Goal: Task Accomplishment & Management: Complete application form

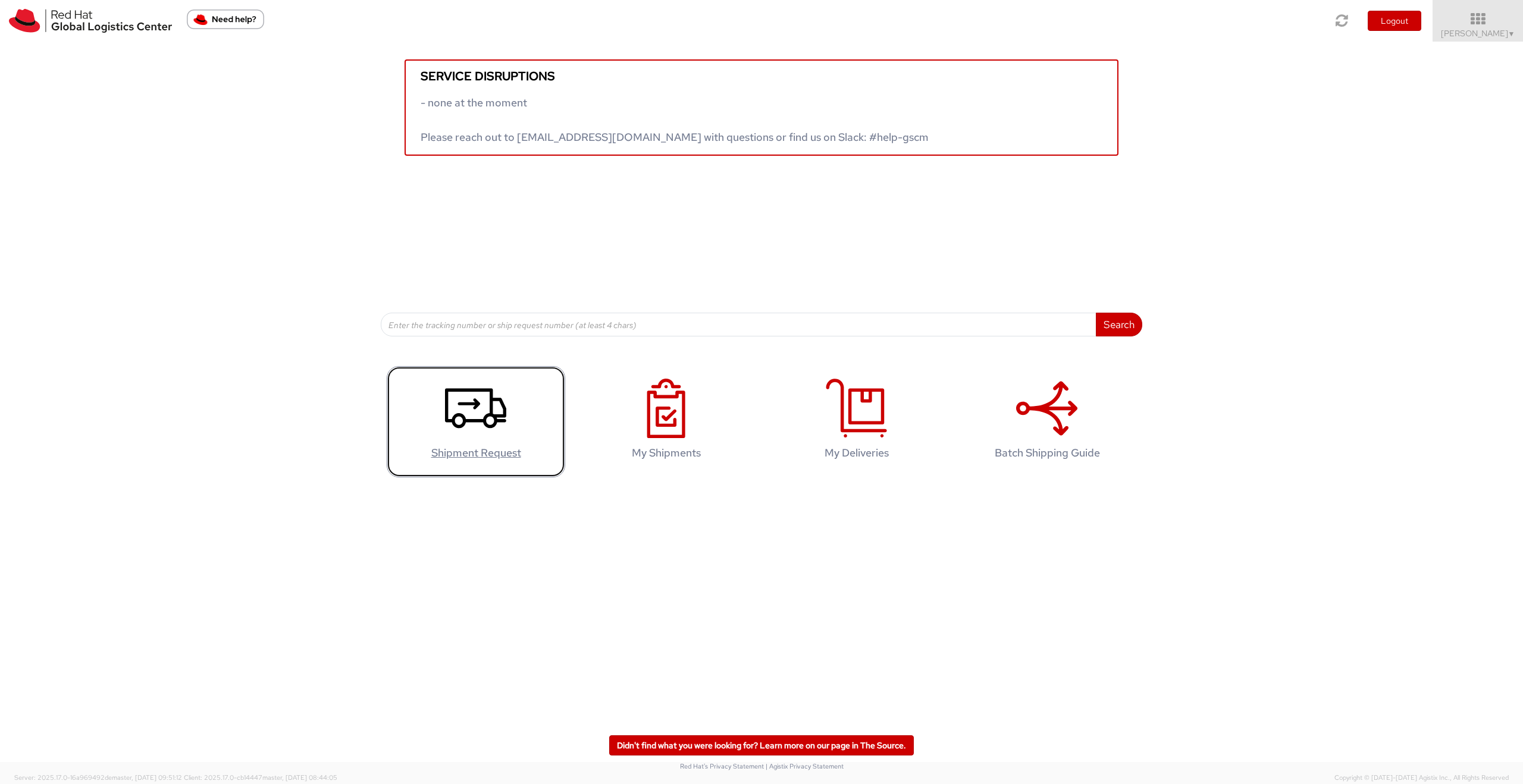
click at [478, 399] on icon at bounding box center [475, 408] width 61 height 60
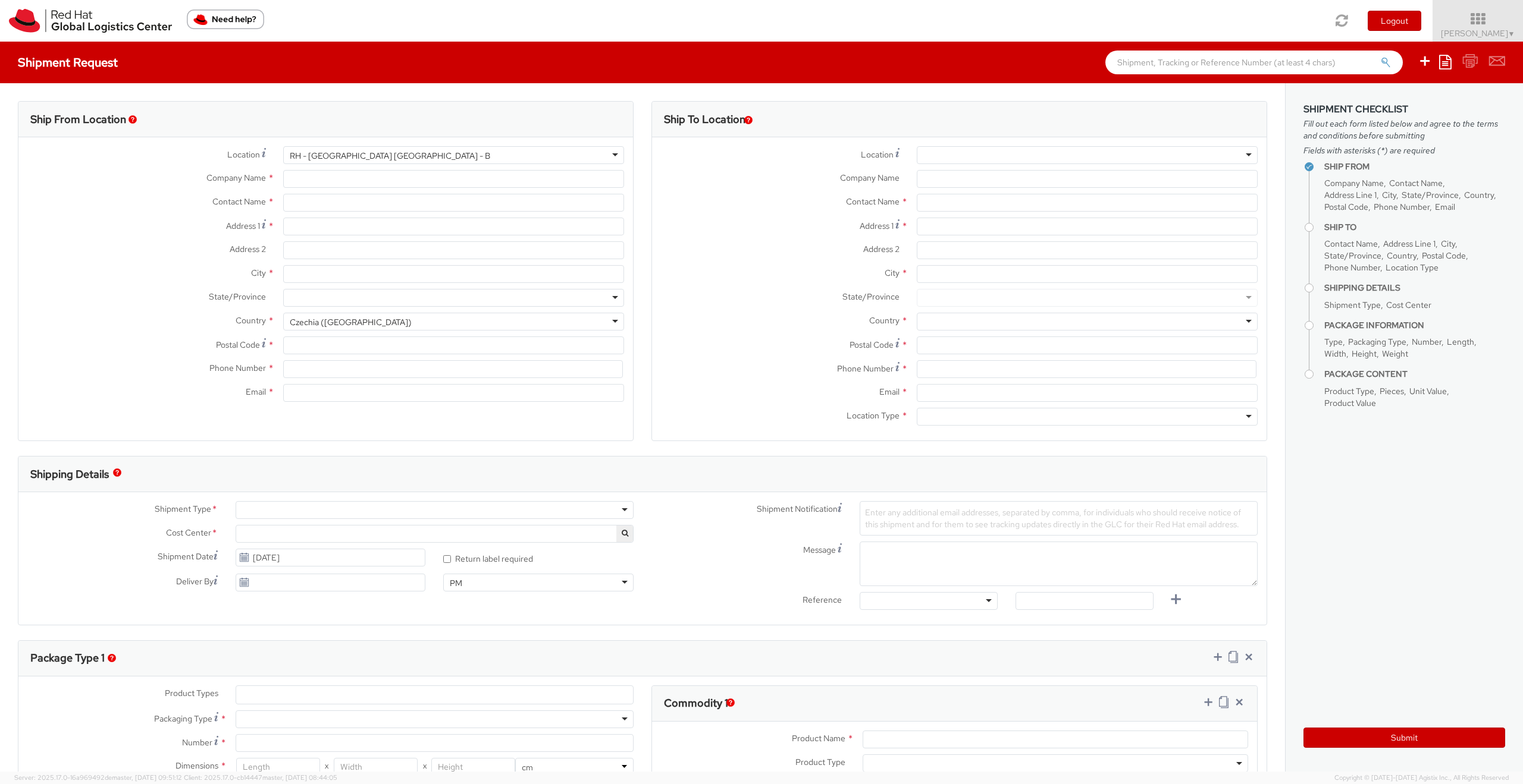
type input "Red Hat Czech s.r.o."
type input "[PERSON_NAME]"
type input "Purkynova 647/111"
type input "[GEOGRAPHIC_DATA]"
type input "621 00"
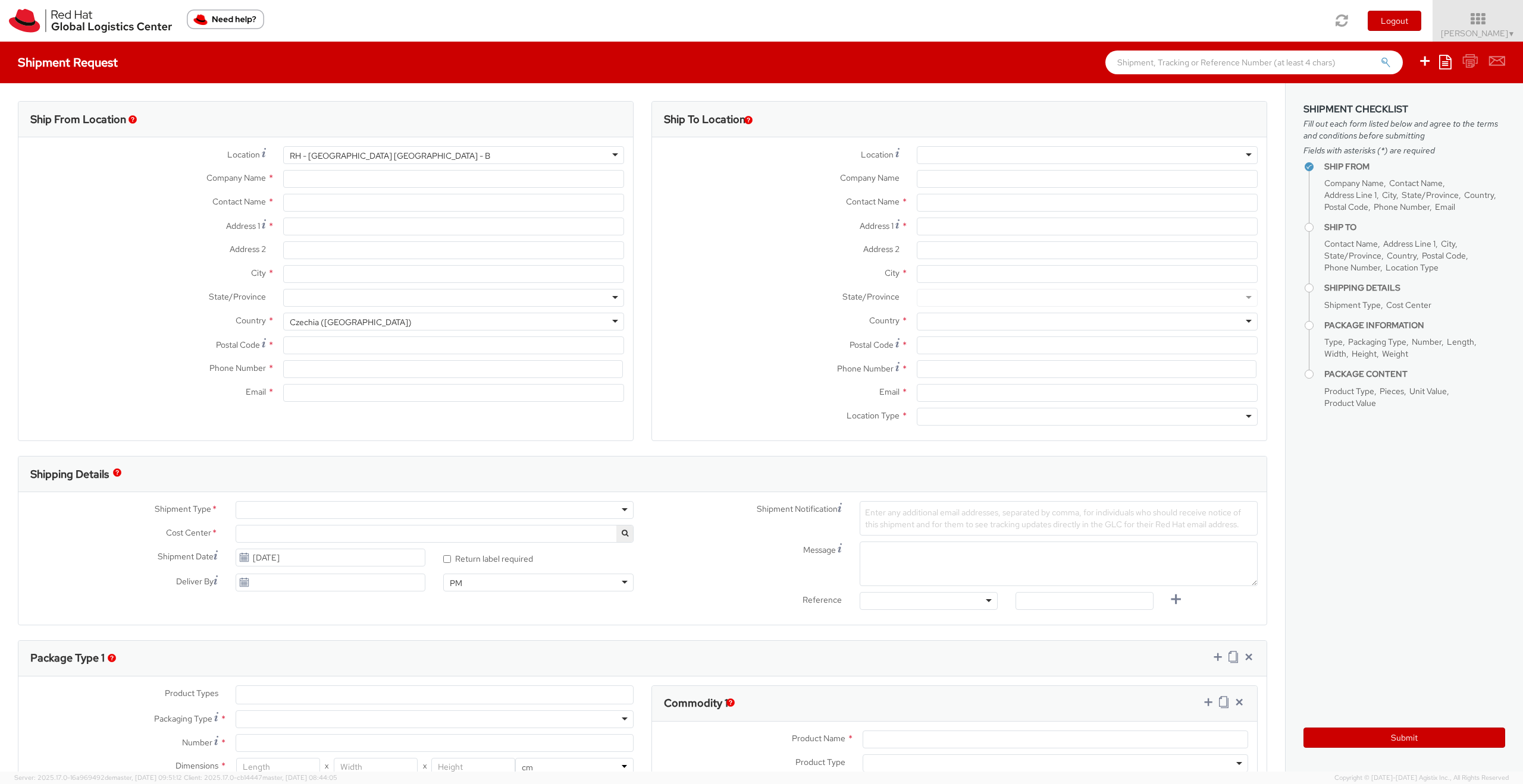
type input "420532270446"
type input "[EMAIL_ADDRESS][DOMAIN_NAME]"
select select "CM"
select select "KGS"
select select "857"
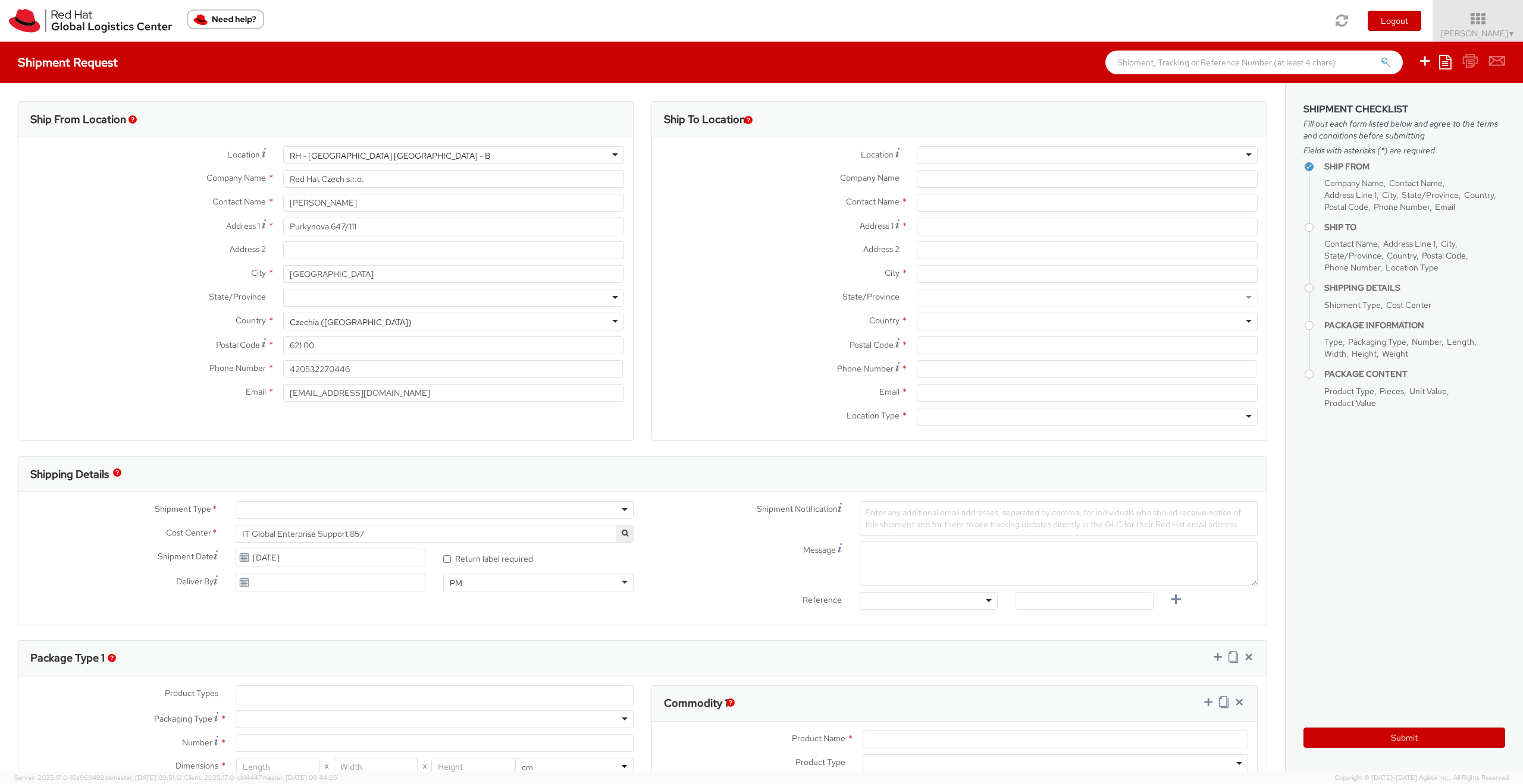
select select
click at [109, 367] on label "Phone Number *" at bounding box center [147, 368] width 256 height 16
click at [1001, 209] on input "text" at bounding box center [1087, 202] width 341 height 18
type input "[DEMOGRAPHIC_DATA] sc"
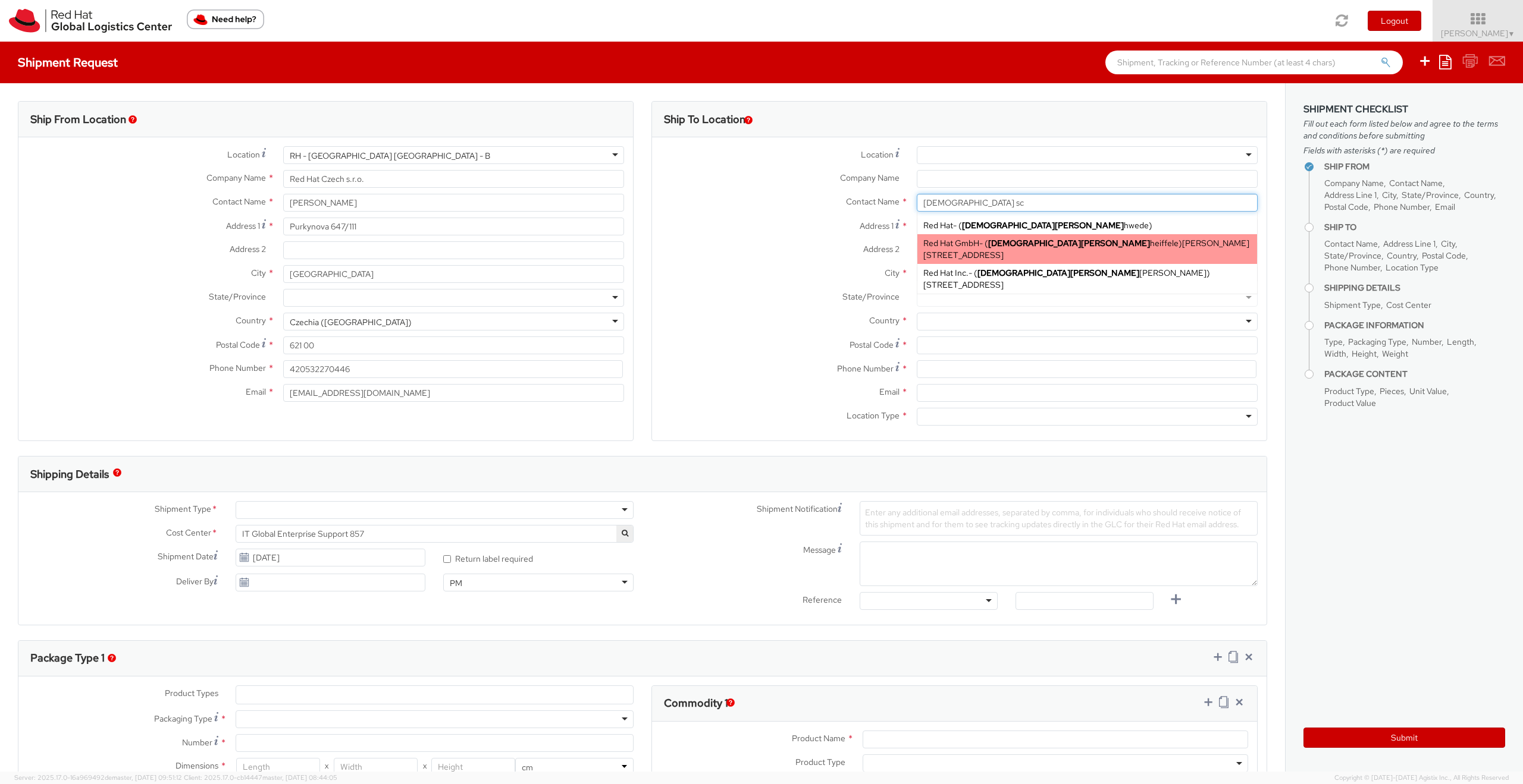
click at [1124, 251] on div "Red Hat GmbH - ( [PERSON_NAME] ) [PERSON_NAME][STREET_ADDRESS]" at bounding box center [1087, 248] width 340 height 29
type input "Red Hat GmbH"
type input "[DEMOGRAPHIC_DATA][PERSON_NAME]"
type input "[PERSON_NAME]-Ring 12"
type input "Technopark II"
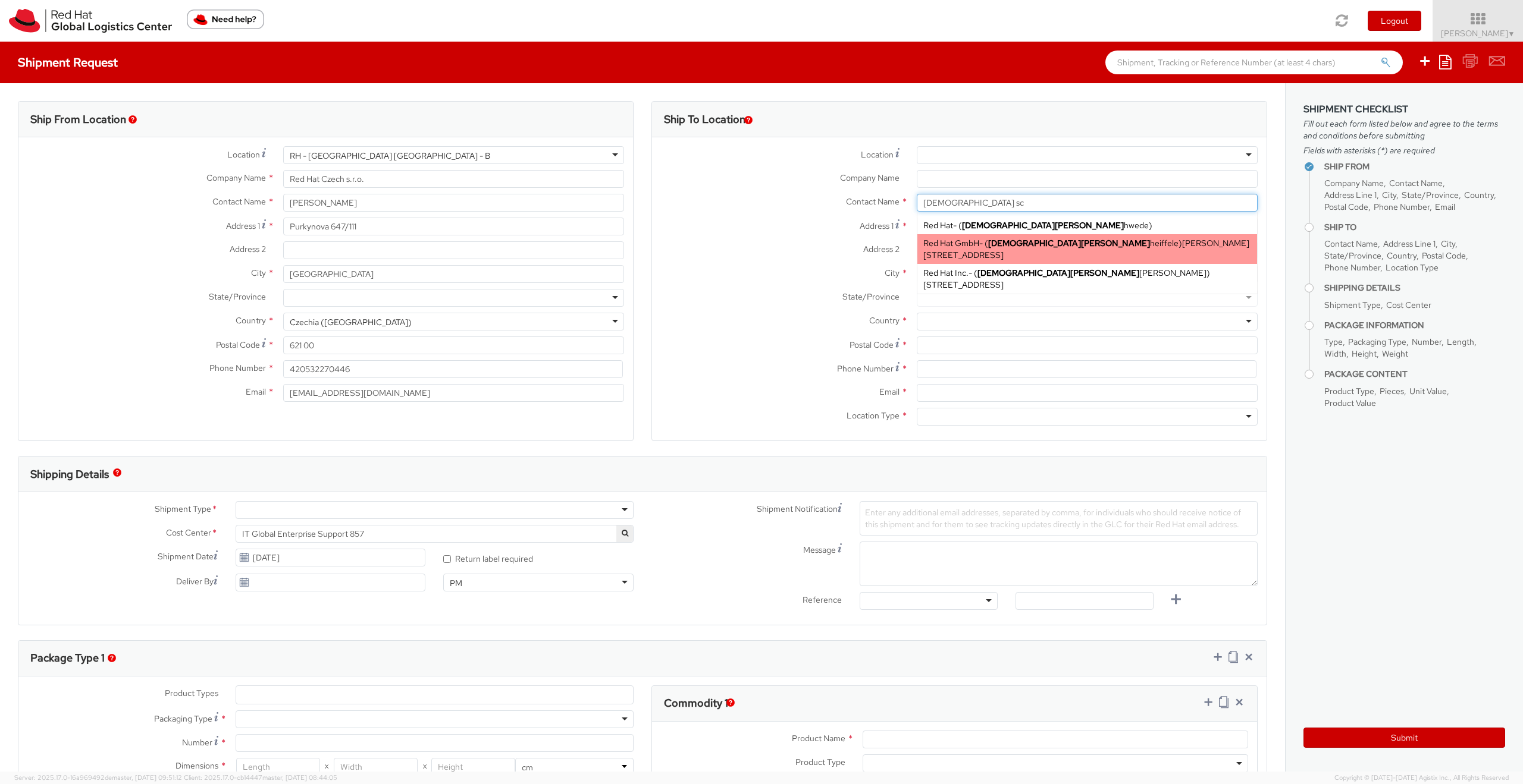
type input "[GEOGRAPHIC_DATA]"
type input "85630"
type input "[EMAIL_ADDRESS][DOMAIN_NAME]"
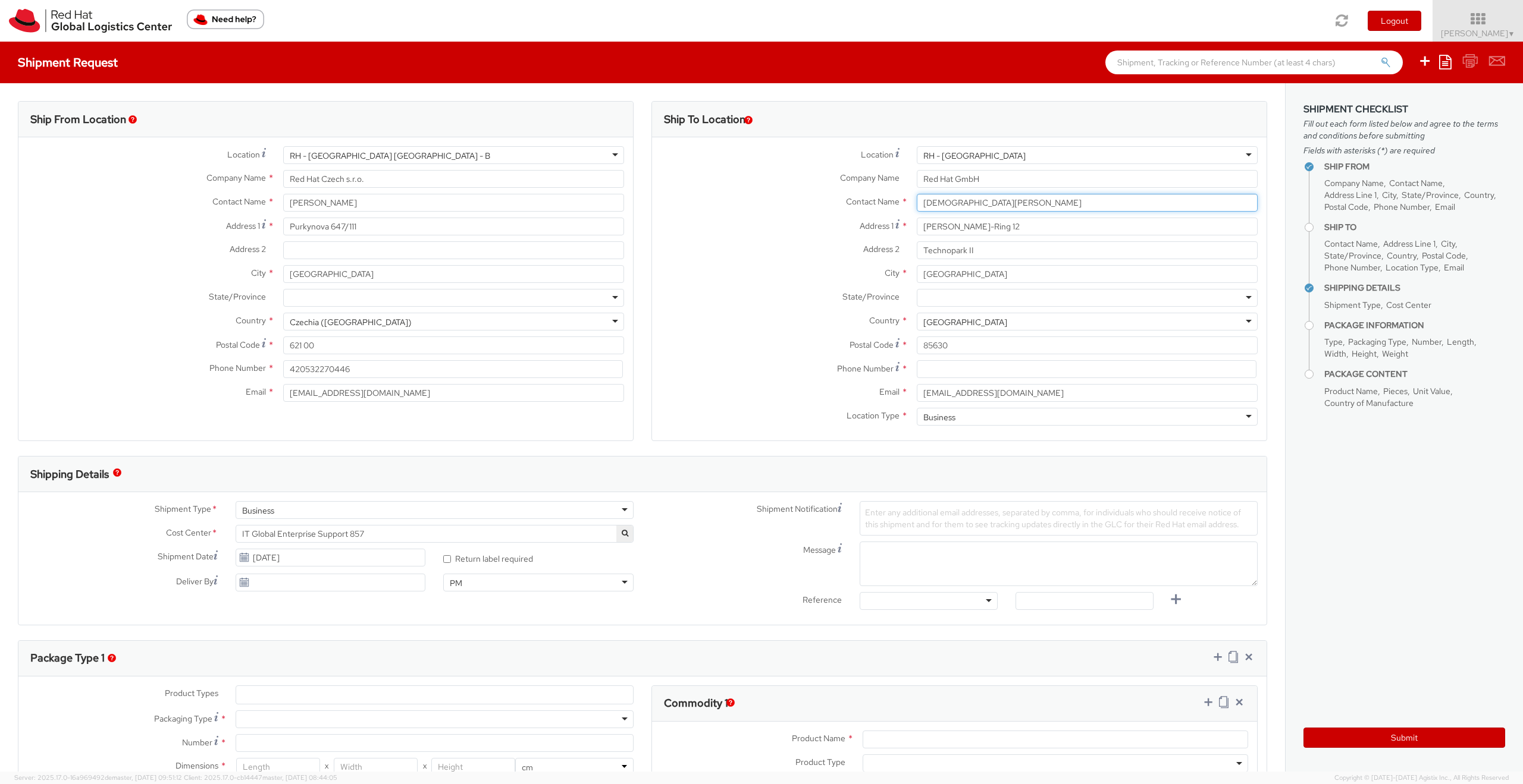
type input "[DEMOGRAPHIC_DATA][PERSON_NAME]"
click at [956, 368] on input at bounding box center [1086, 369] width 340 height 18
click at [716, 355] on div "Postal Code * 85630" at bounding box center [959, 348] width 614 height 24
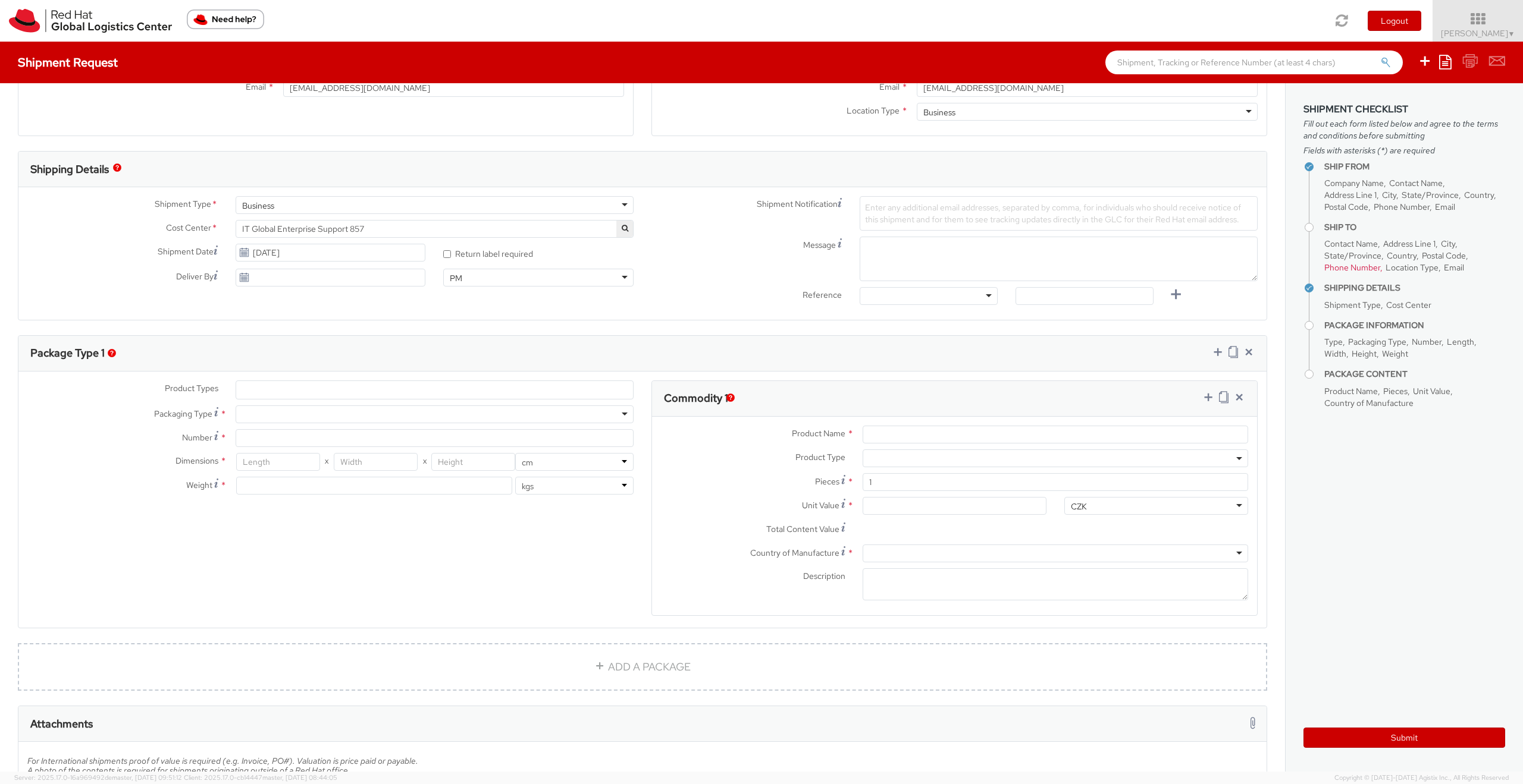
scroll to position [319, 0]
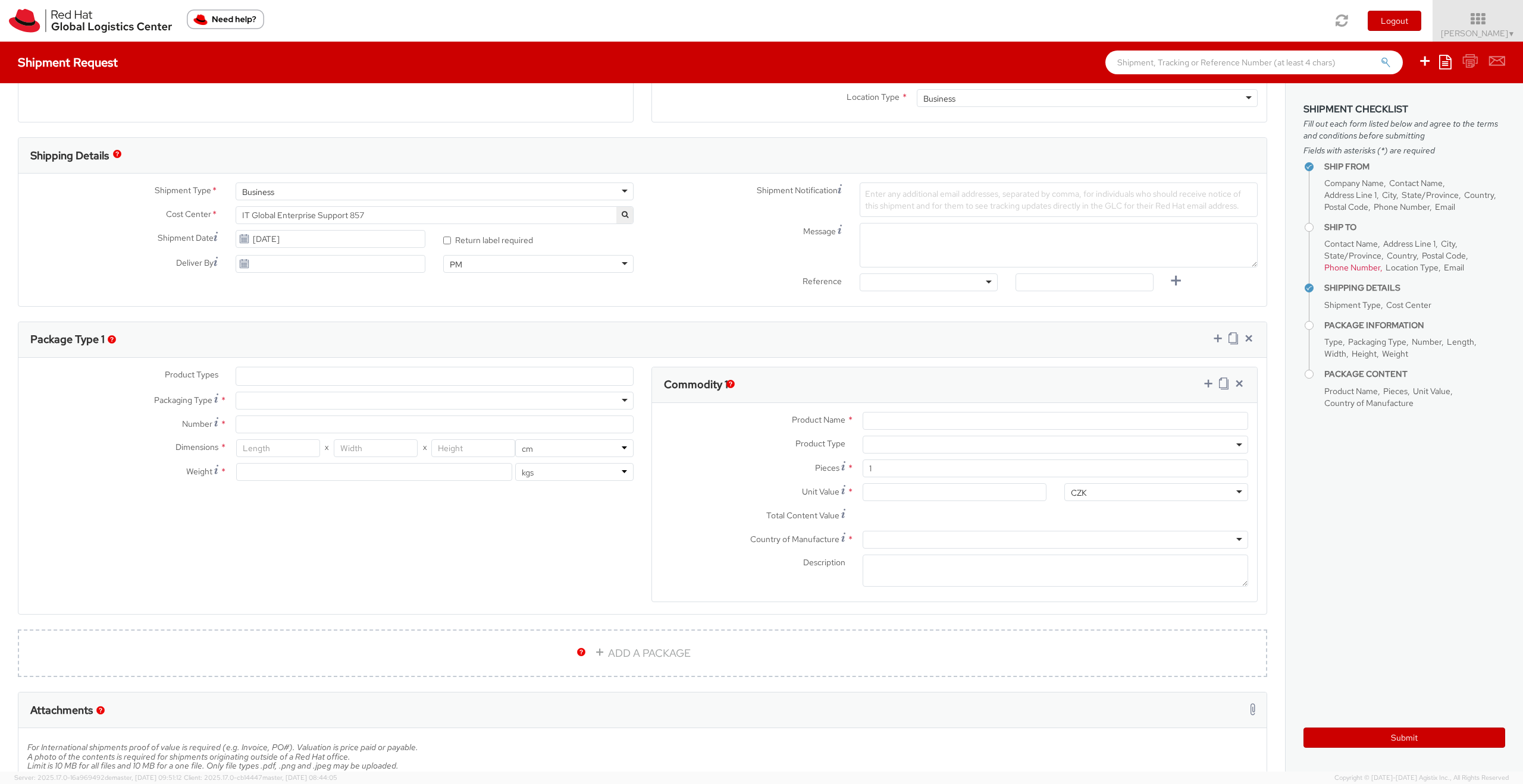
click at [283, 371] on ul at bounding box center [435, 376] width 397 height 18
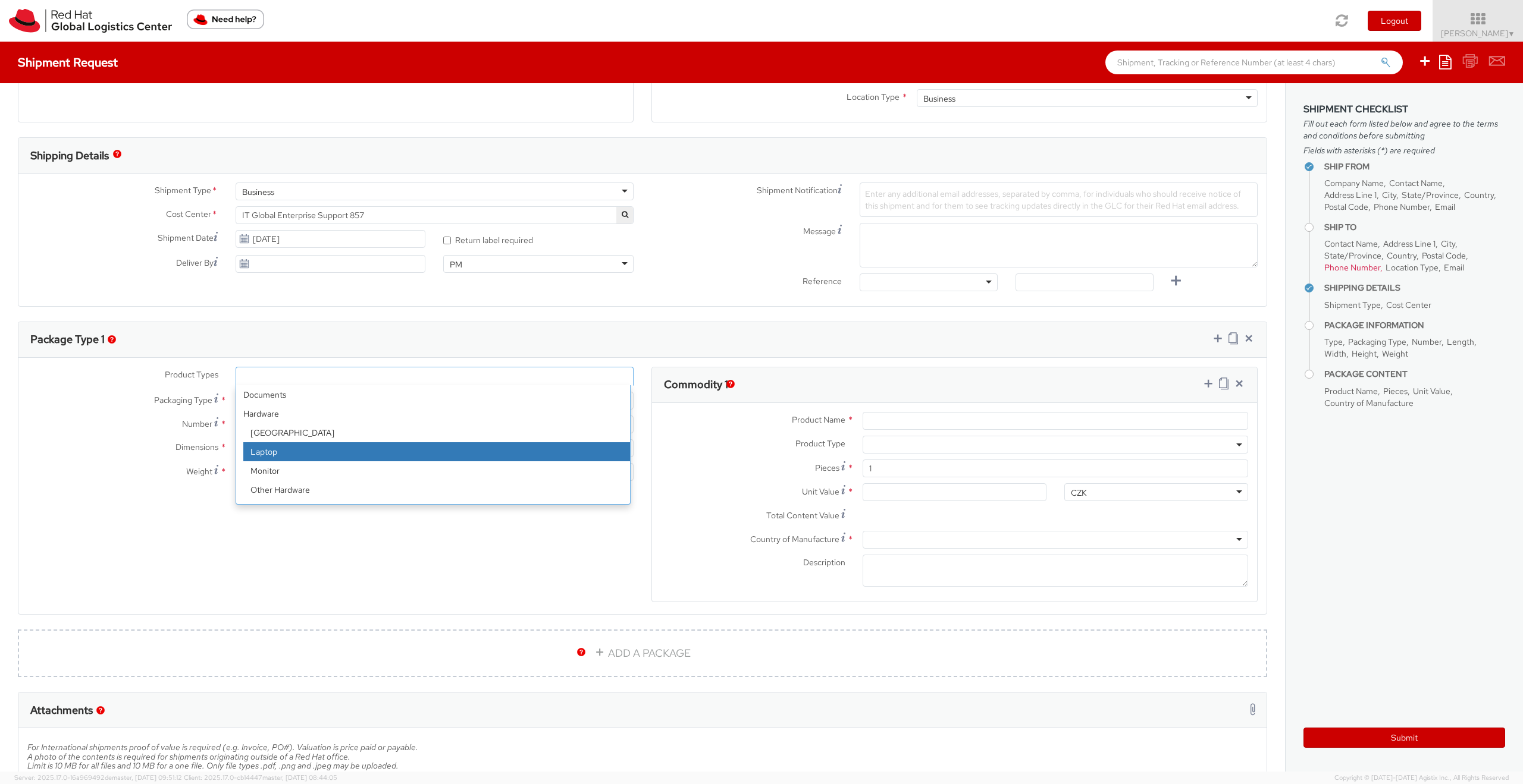
select select "LAPTOP"
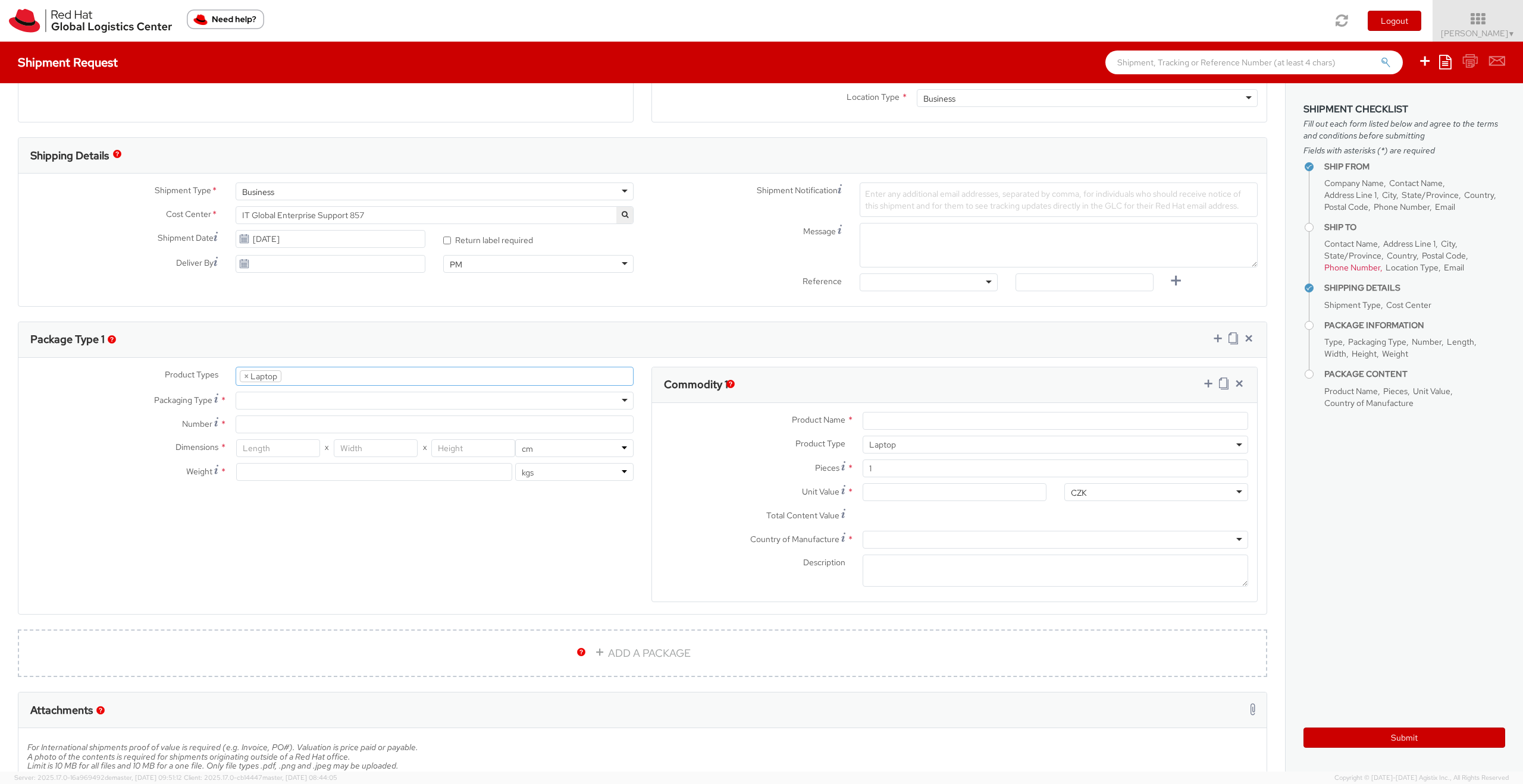
scroll to position [34, 0]
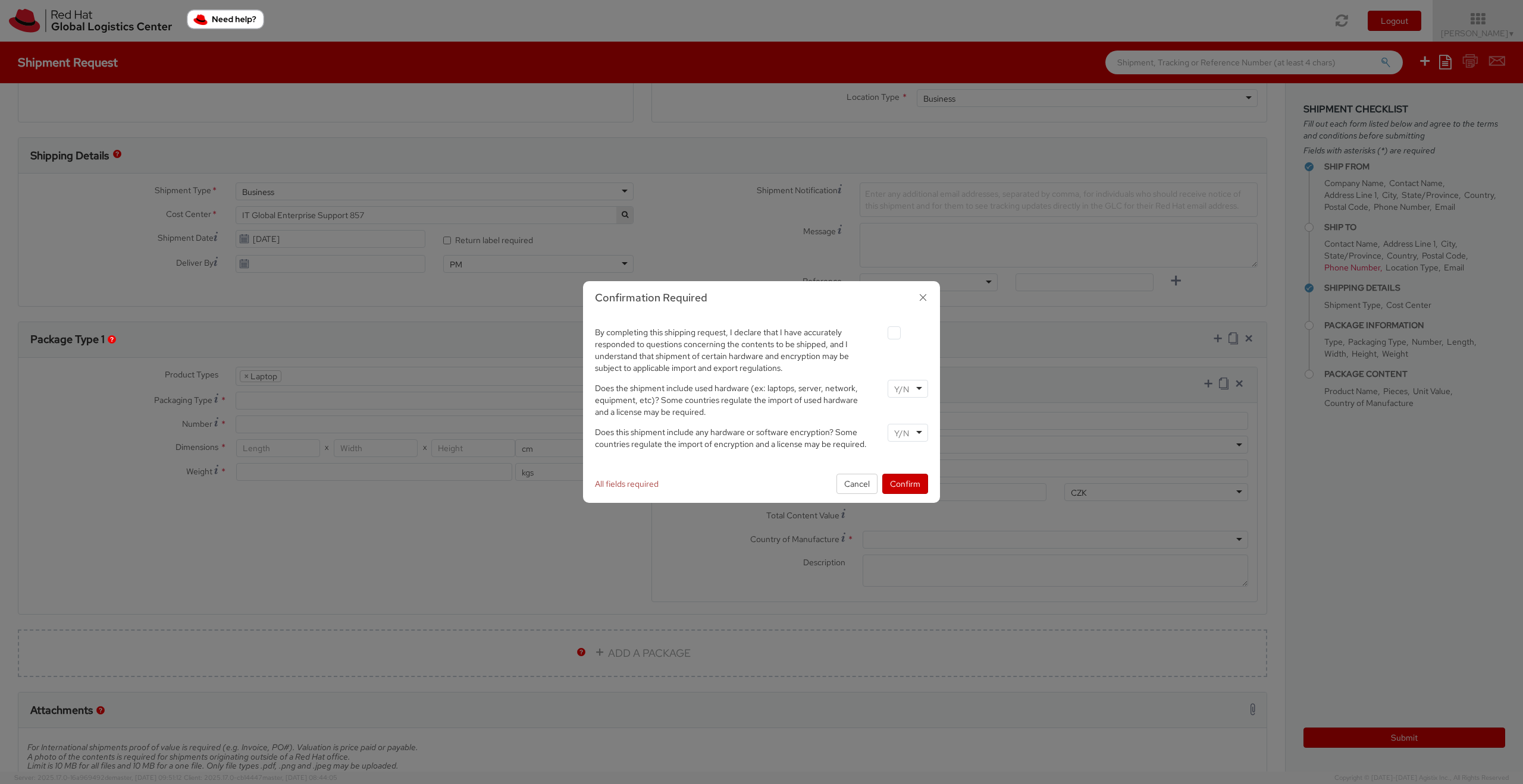
click at [886, 327] on div at bounding box center [907, 332] width 58 height 16
click at [894, 329] on label at bounding box center [894, 333] width 13 height 13
click at [884, 330] on input "checkbox" at bounding box center [880, 333] width 8 height 8
checkbox input "true"
click at [912, 392] on div at bounding box center [907, 388] width 40 height 18
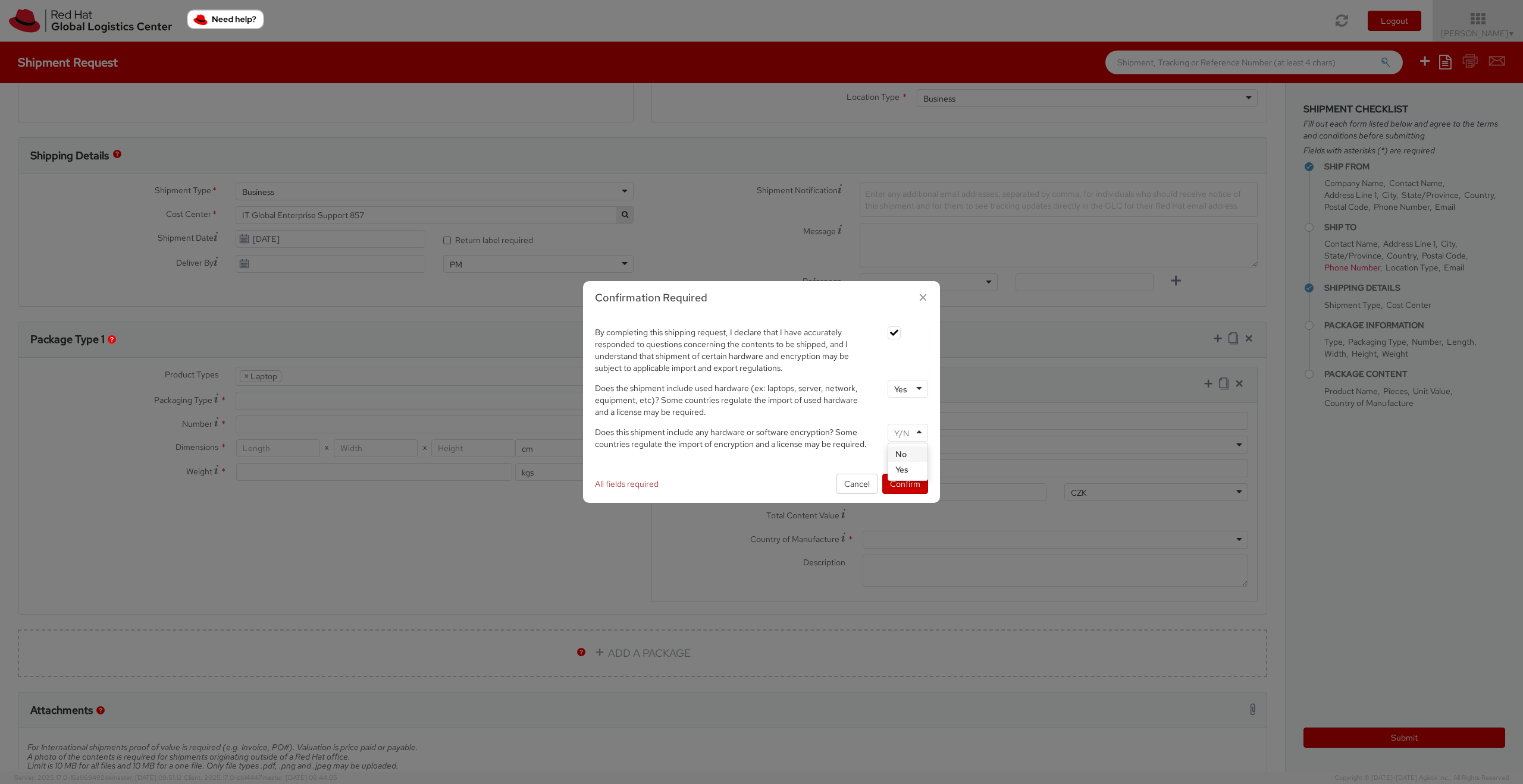
click at [914, 439] on div at bounding box center [907, 432] width 40 height 18
click at [908, 427] on div "No" at bounding box center [907, 432] width 40 height 18
click at [898, 485] on button "Confirm" at bounding box center [905, 484] width 46 height 20
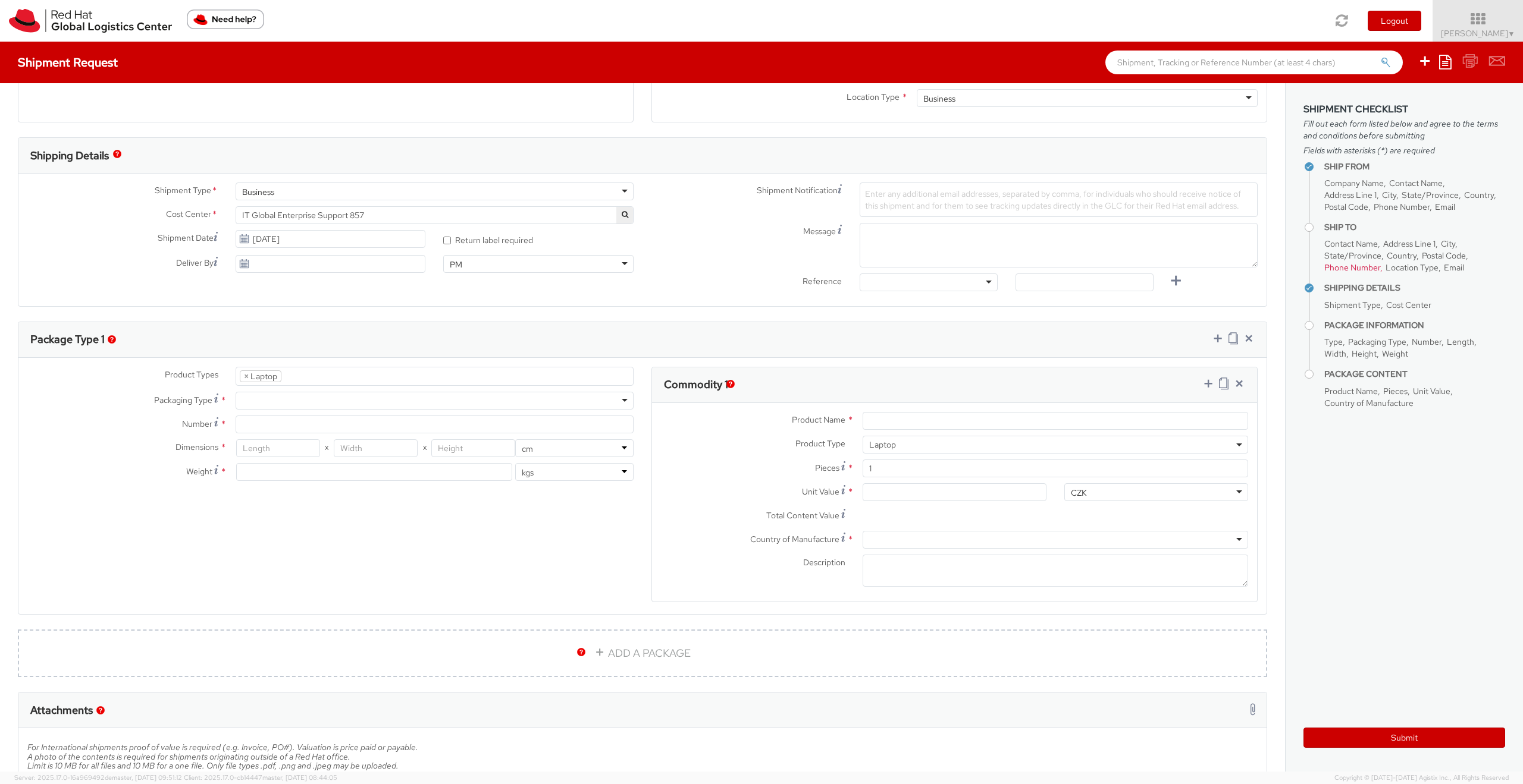
click at [466, 399] on div at bounding box center [435, 401] width 398 height 18
click at [407, 423] on input "Number *" at bounding box center [435, 424] width 398 height 18
type input "1"
type input "50"
type input "30"
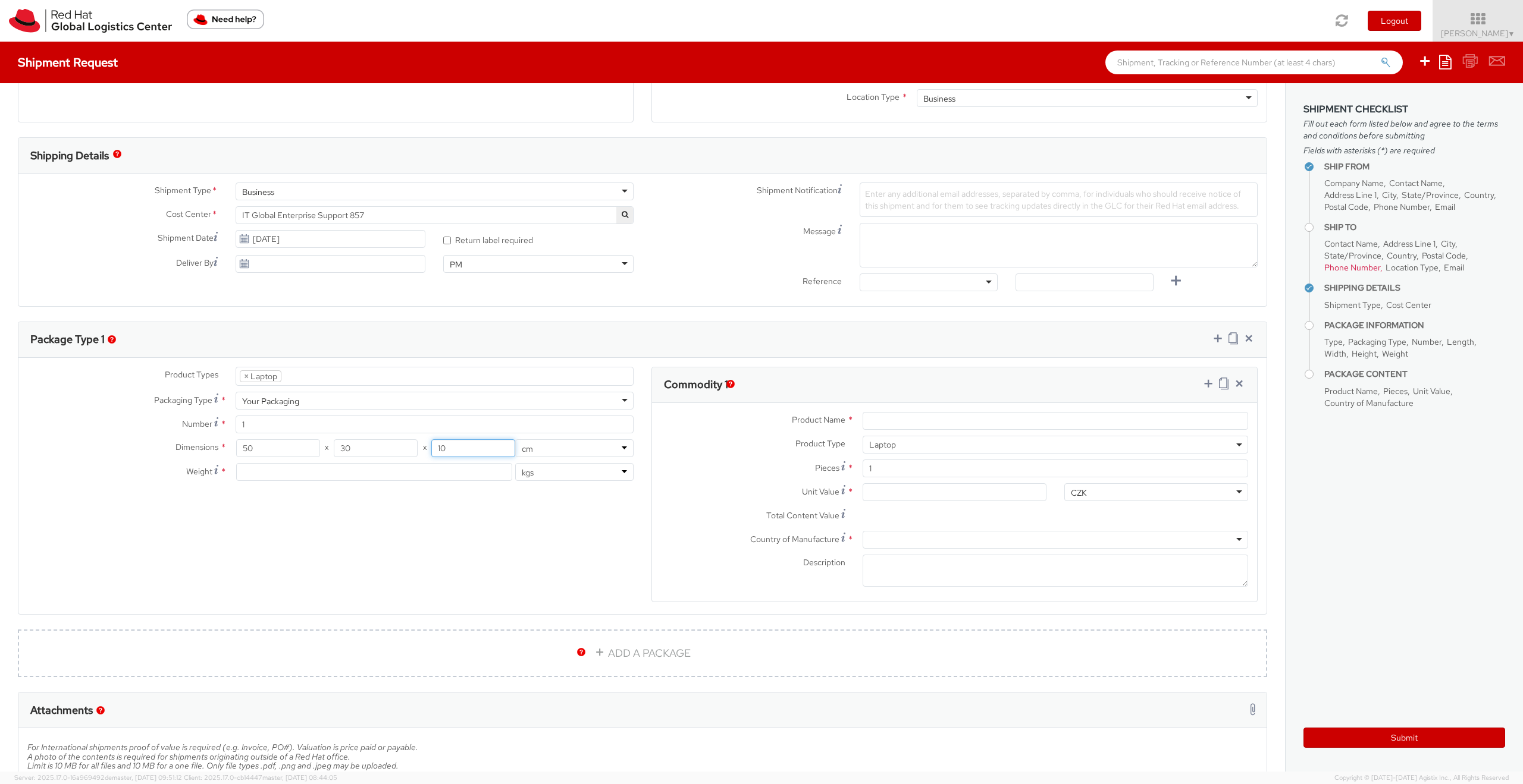
type input "10"
click at [486, 544] on div "Product Types * Documents Docking Station Laptop Monitor Other Hardware Server …" at bounding box center [642, 492] width 1248 height 251
click at [371, 479] on input "number" at bounding box center [374, 472] width 277 height 18
type input "2"
click at [876, 436] on span "Laptop" at bounding box center [1055, 444] width 386 height 18
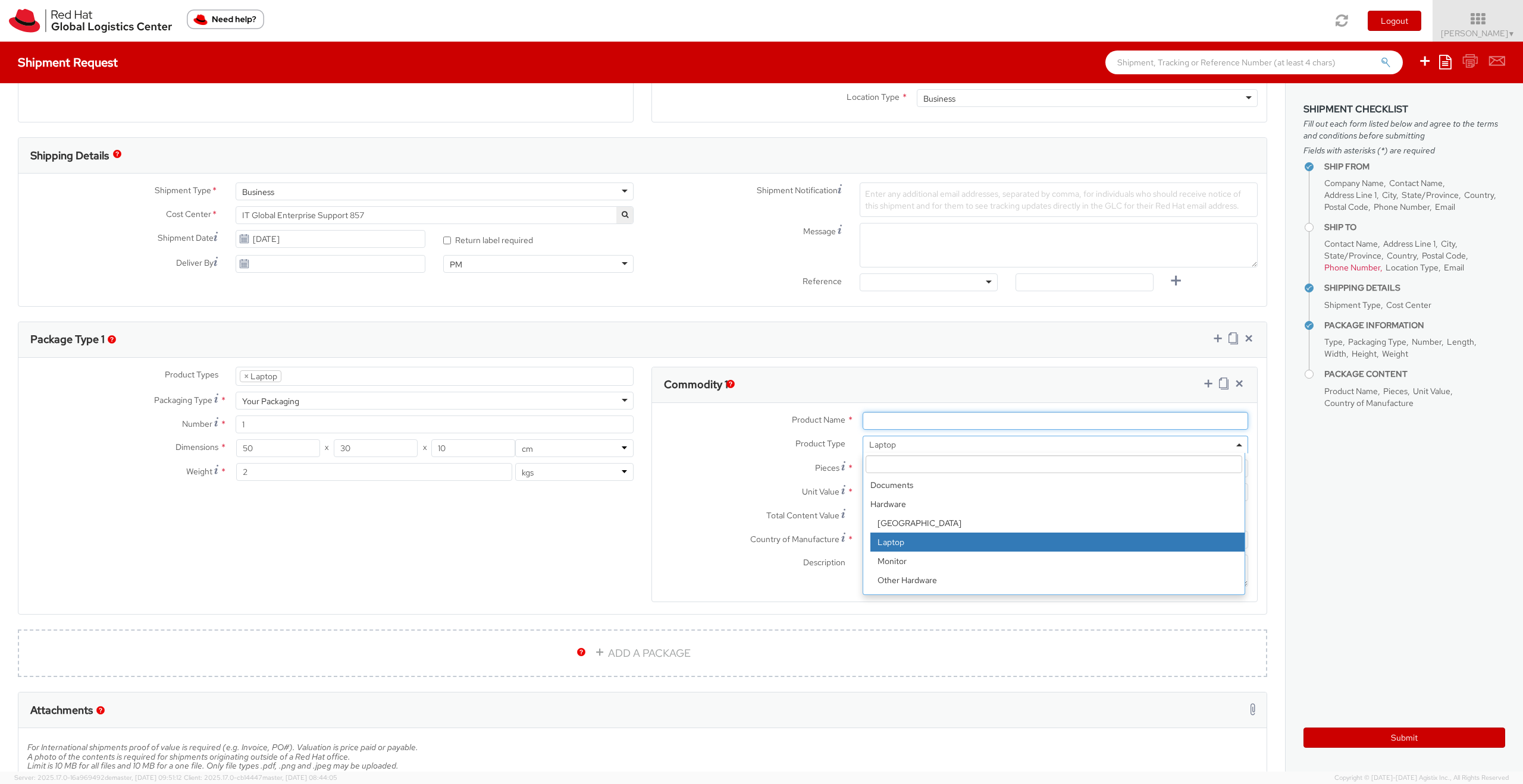
click at [889, 419] on input "Product Name *" at bounding box center [1055, 421] width 386 height 18
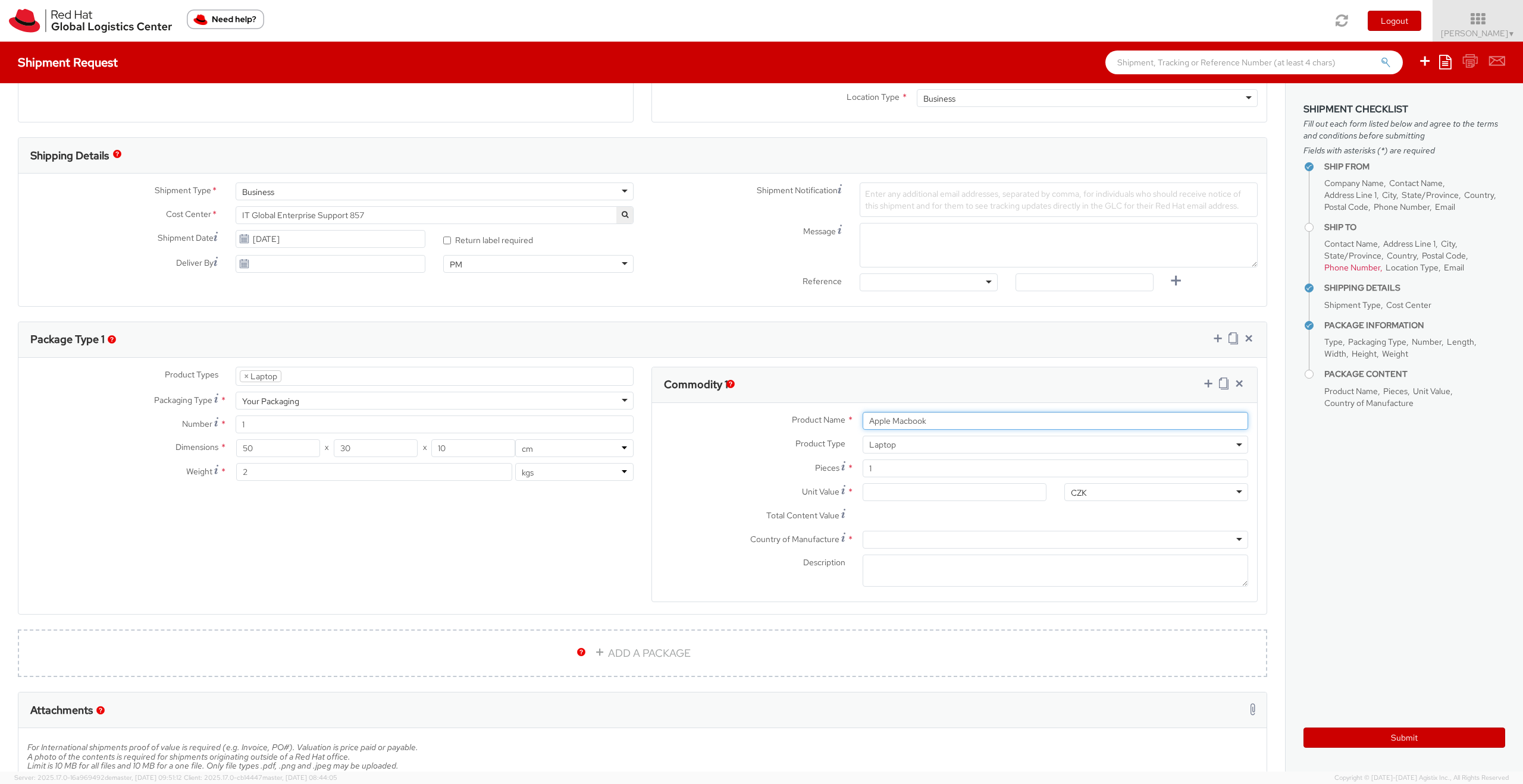
type input "Apple Macbook"
click at [886, 540] on div at bounding box center [1055, 539] width 386 height 18
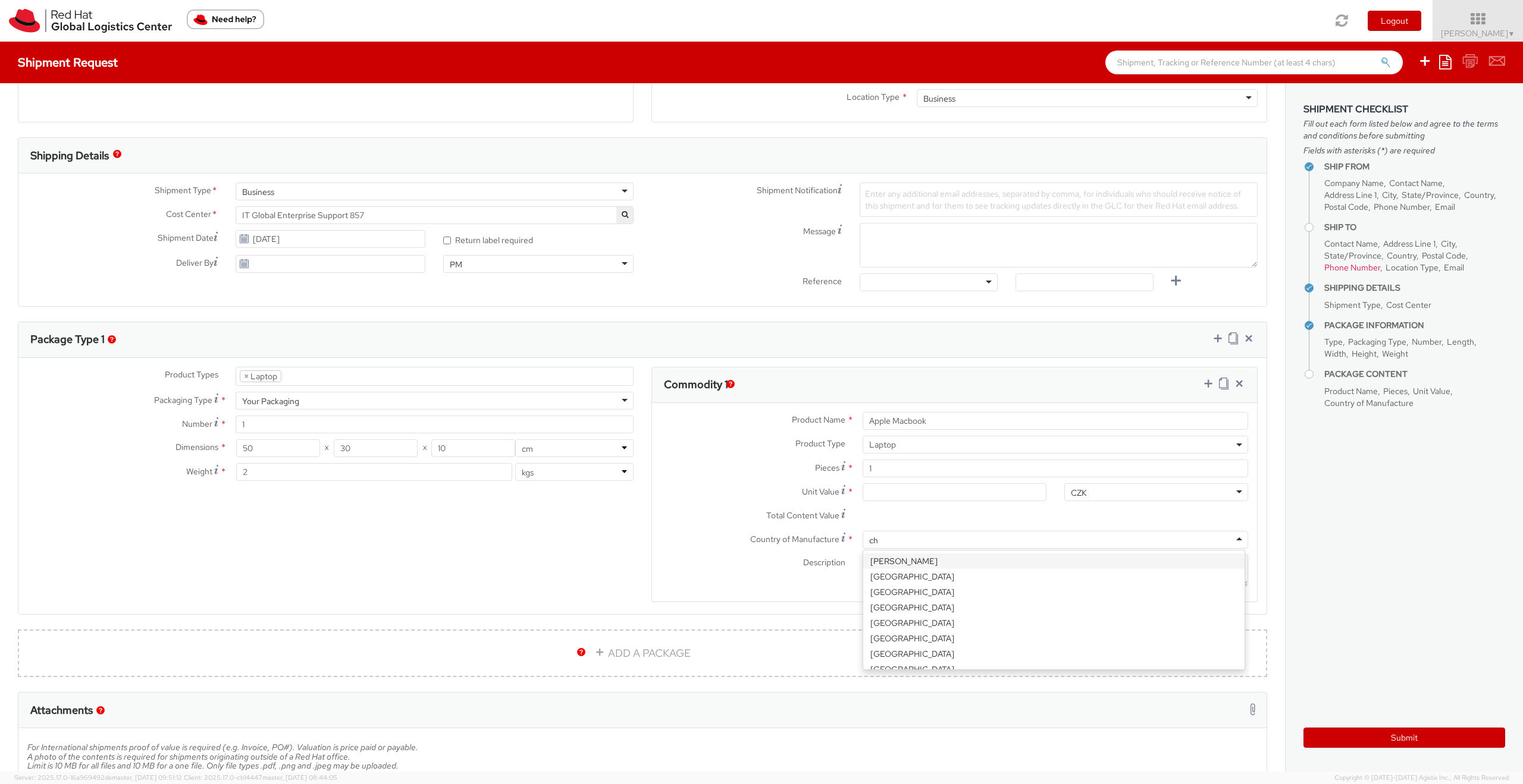
type input "chi"
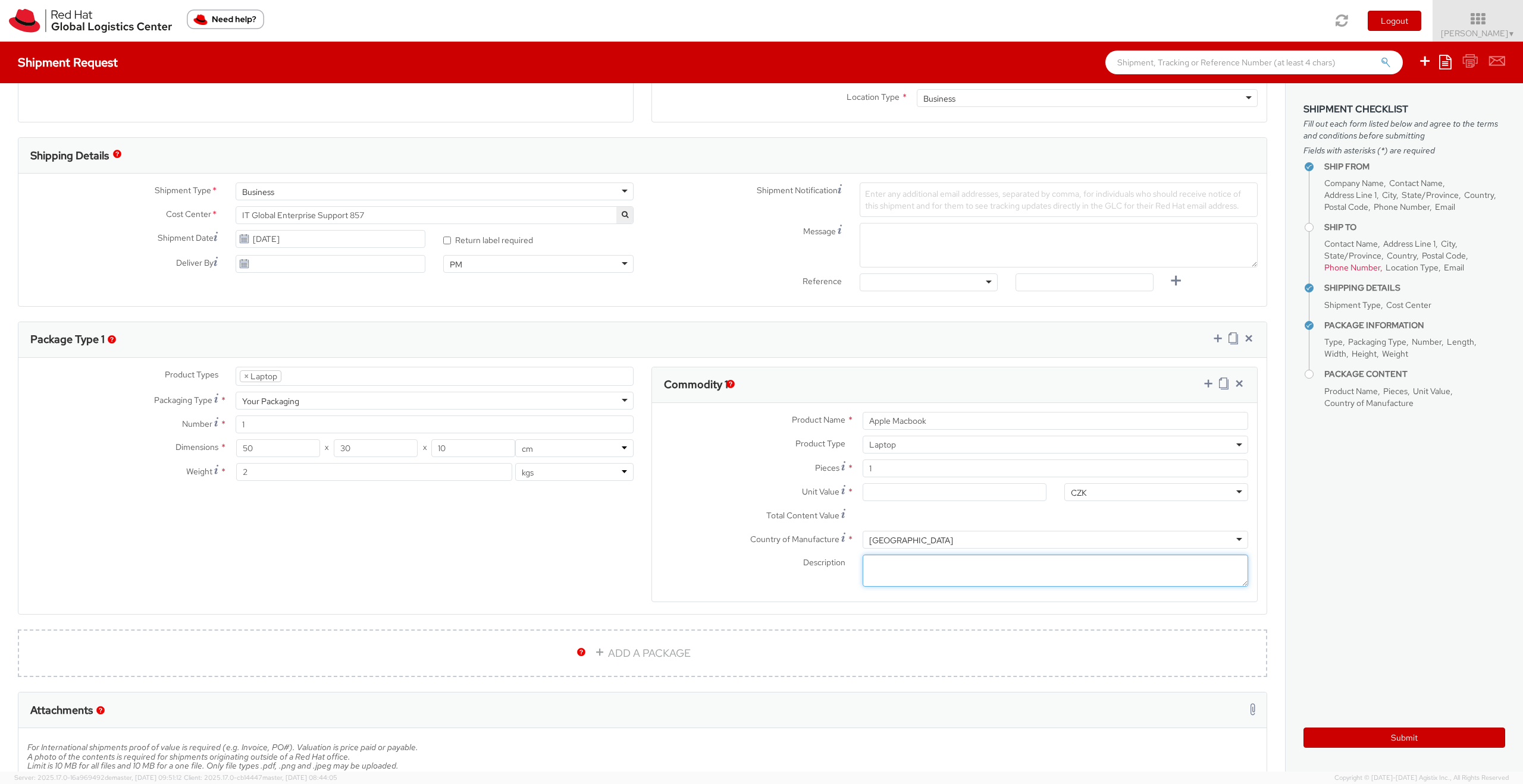
click at [894, 564] on textarea "Description *" at bounding box center [1055, 571] width 386 height 33
paste textarea "DL7M46G22L"
type textarea "DL7M46G22L"
click at [981, 426] on input "Apple Macbook" at bounding box center [1055, 421] width 386 height 18
click at [942, 683] on div "ADD A PACKAGE" at bounding box center [642, 661] width 1267 height 62
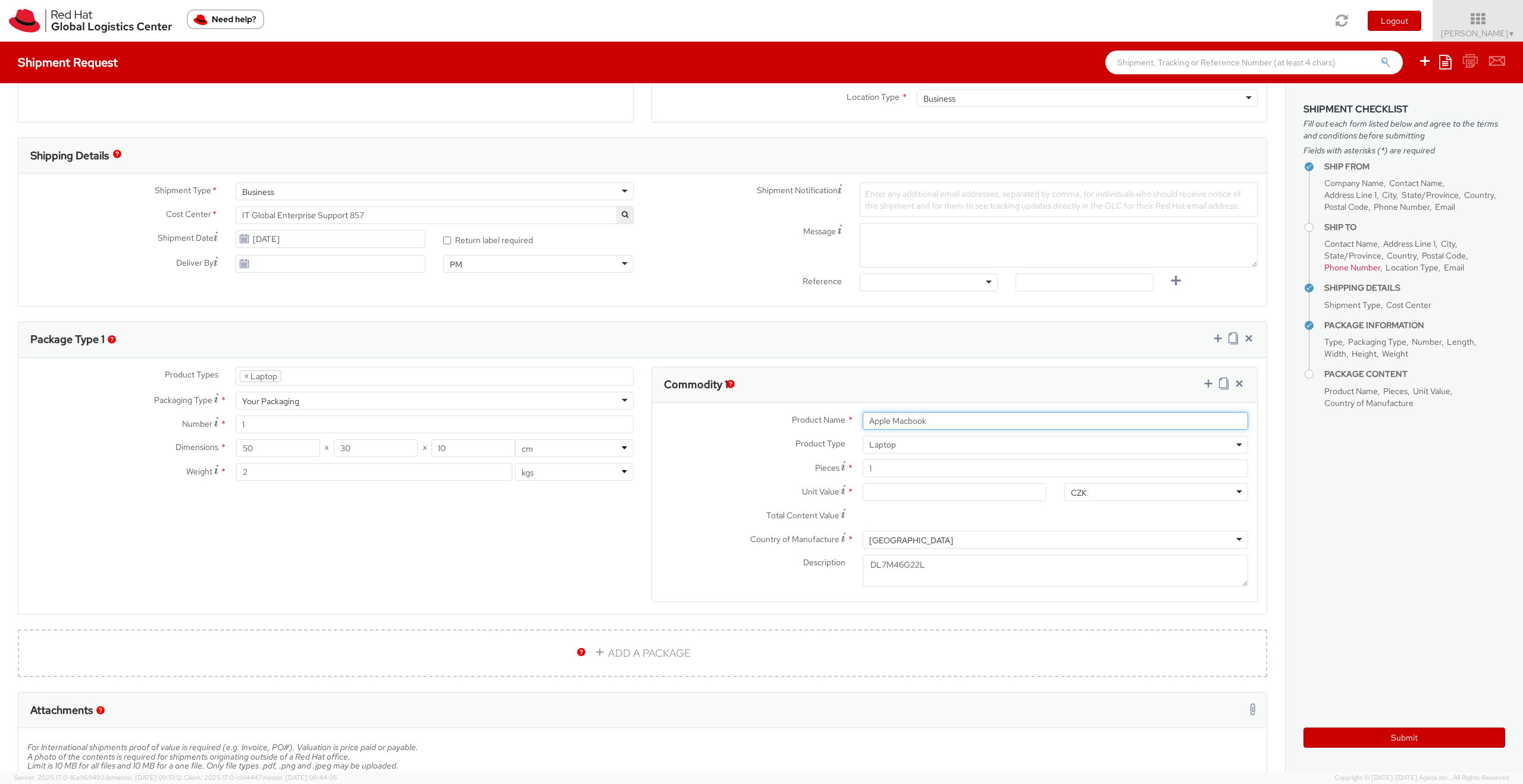
click at [975, 417] on input "Apple Macbook" at bounding box center [1055, 421] width 386 height 18
type input "Apple Macbook M4"
click at [742, 521] on label "Total Content Value *" at bounding box center [753, 515] width 202 height 16
click at [863, 521] on input "Total Content Value *" at bounding box center [955, 515] width 184 height 18
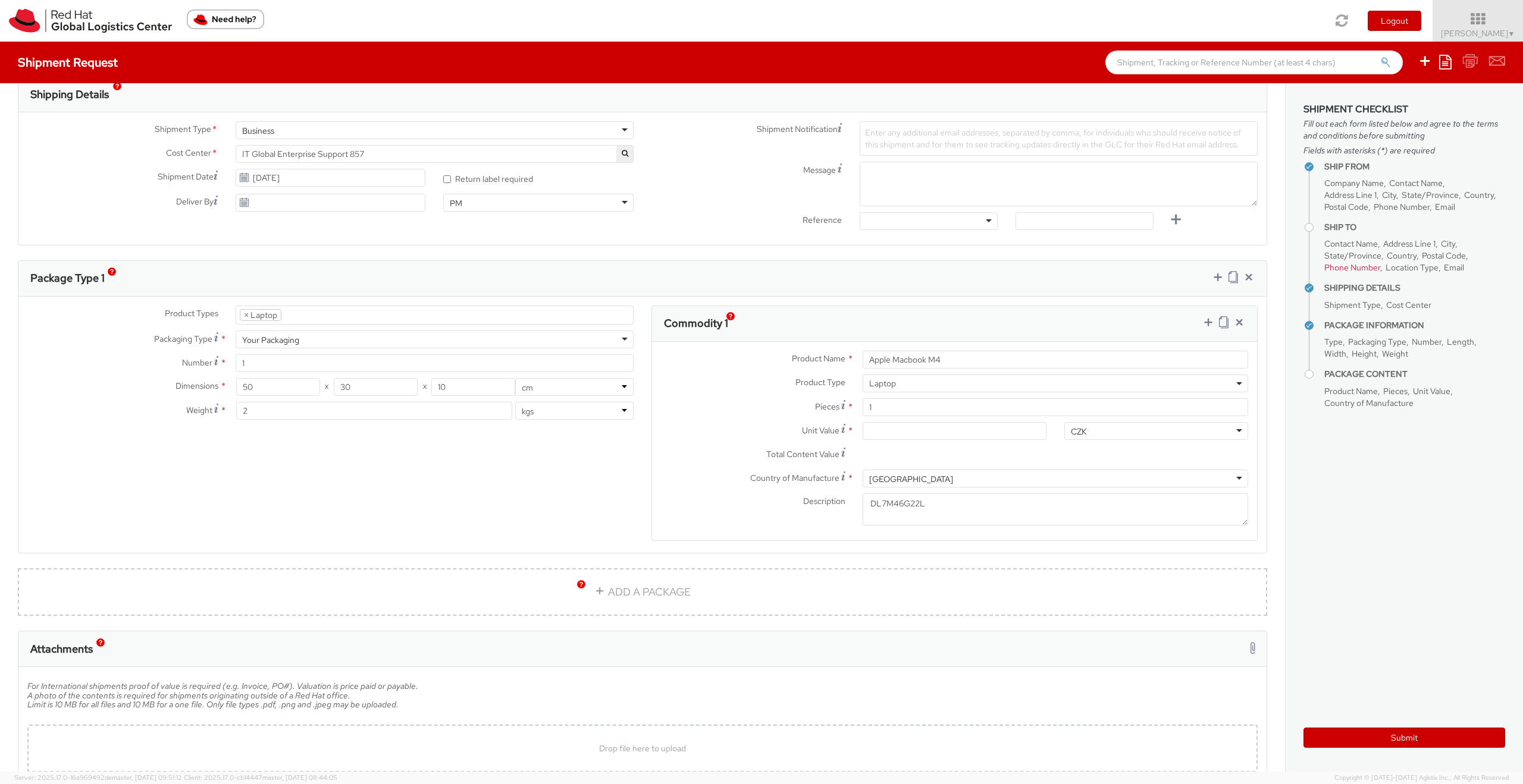
scroll to position [390, 0]
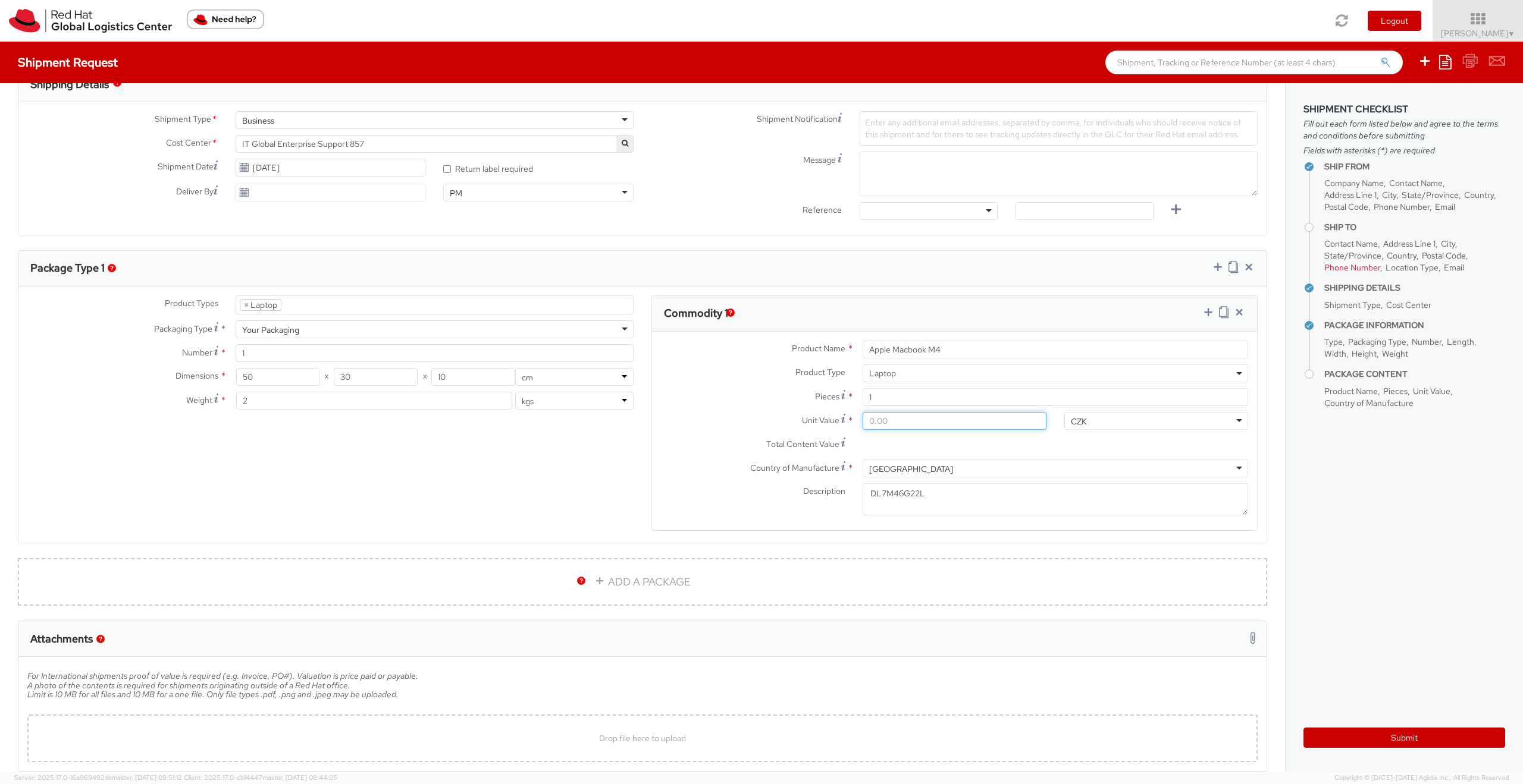
click at [911, 414] on input "Unit Value *" at bounding box center [955, 421] width 184 height 18
click at [1078, 421] on div "CZK" at bounding box center [1078, 421] width 16 height 12
click at [952, 431] on div "Unit Value * The field is required" at bounding box center [853, 424] width 403 height 24
click at [956, 424] on input "Unit Value *" at bounding box center [955, 421] width 184 height 18
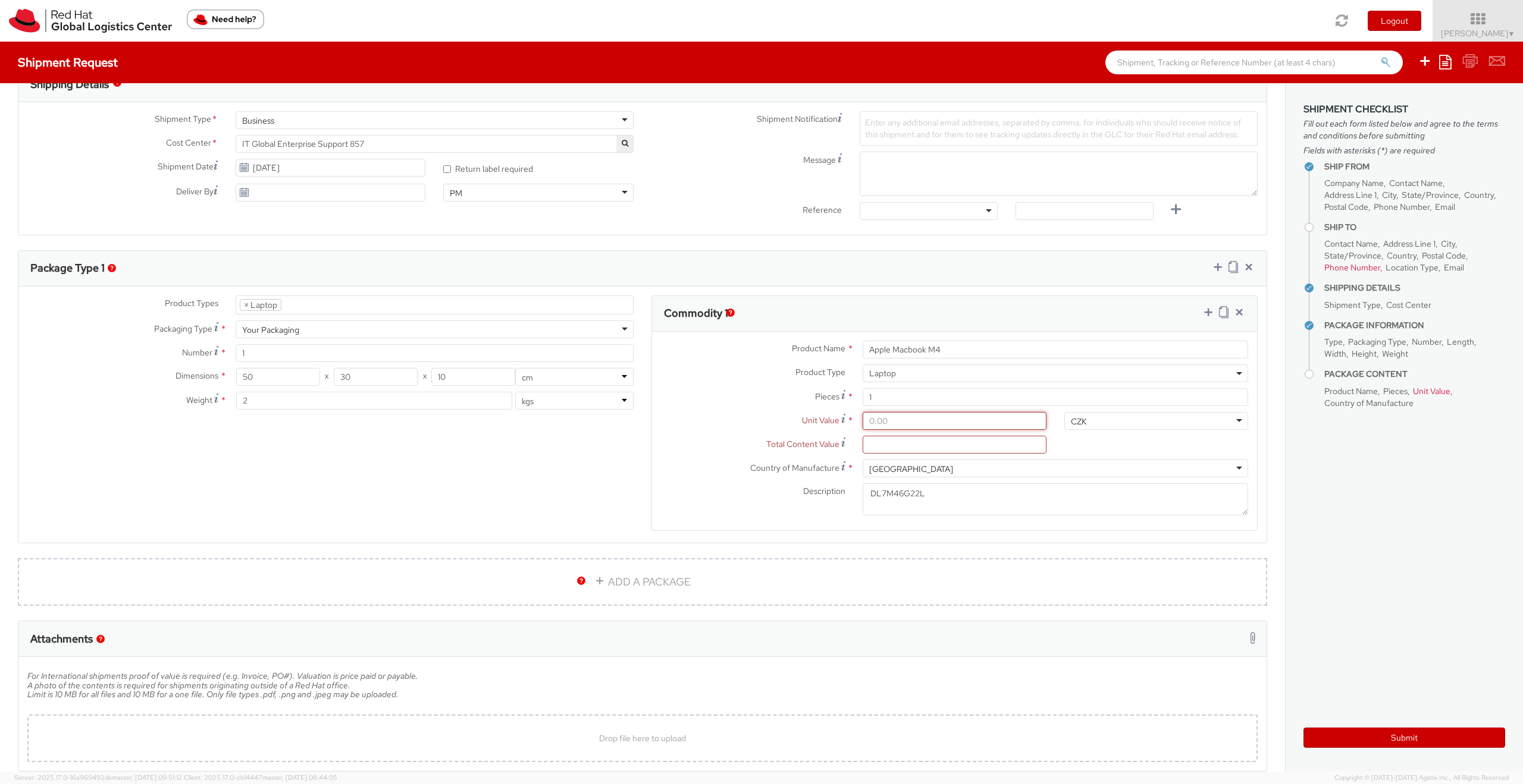
type input "2.00"
type input "20.00"
type input "200.00"
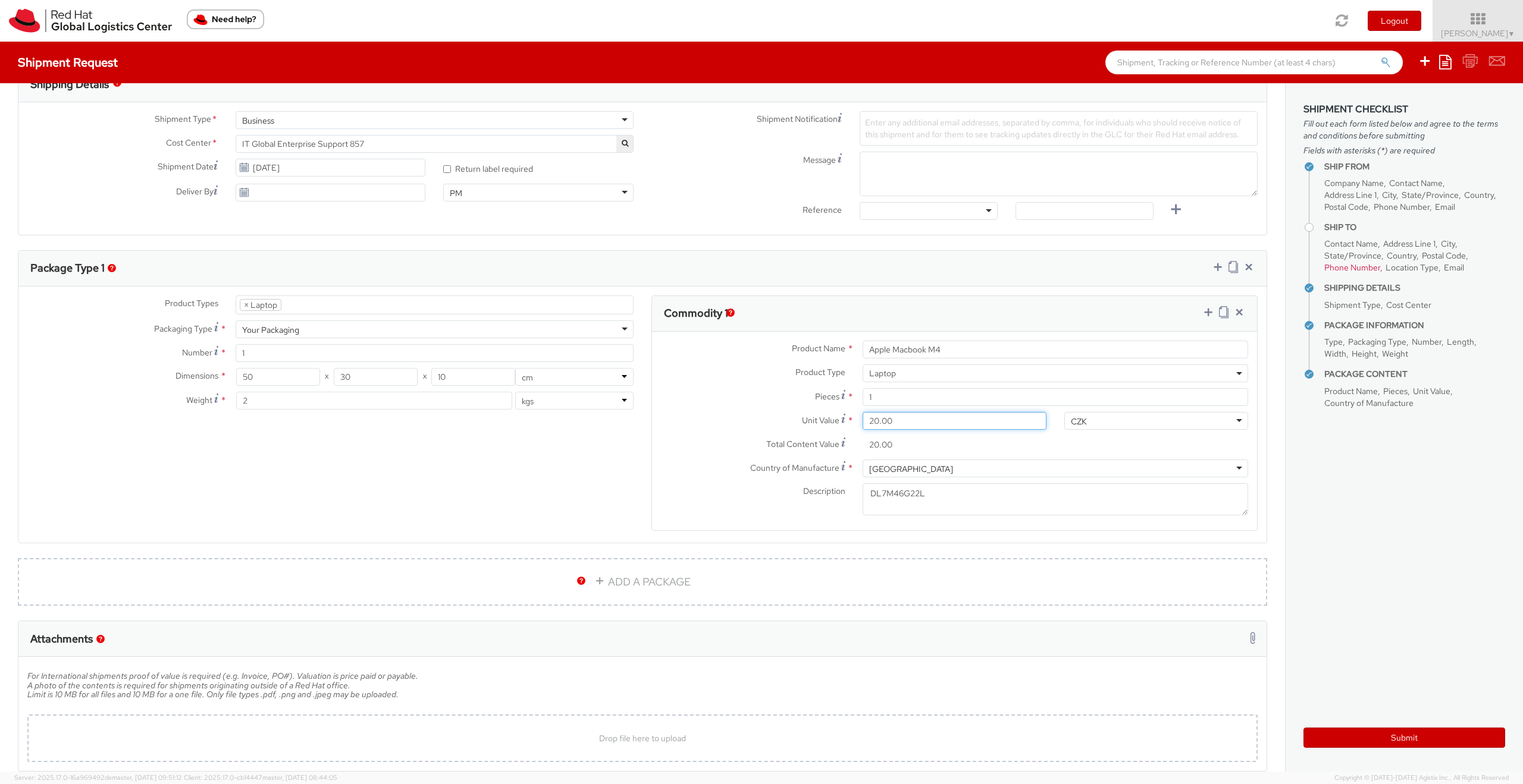
type input "200.00"
type input "2,000.00"
click at [1275, 434] on div "Ship From Location Location * [GEOGRAPHIC_DATA] - [GEOGRAPHIC_DATA] [GEOGRAPHIC…" at bounding box center [642, 240] width 1285 height 1093
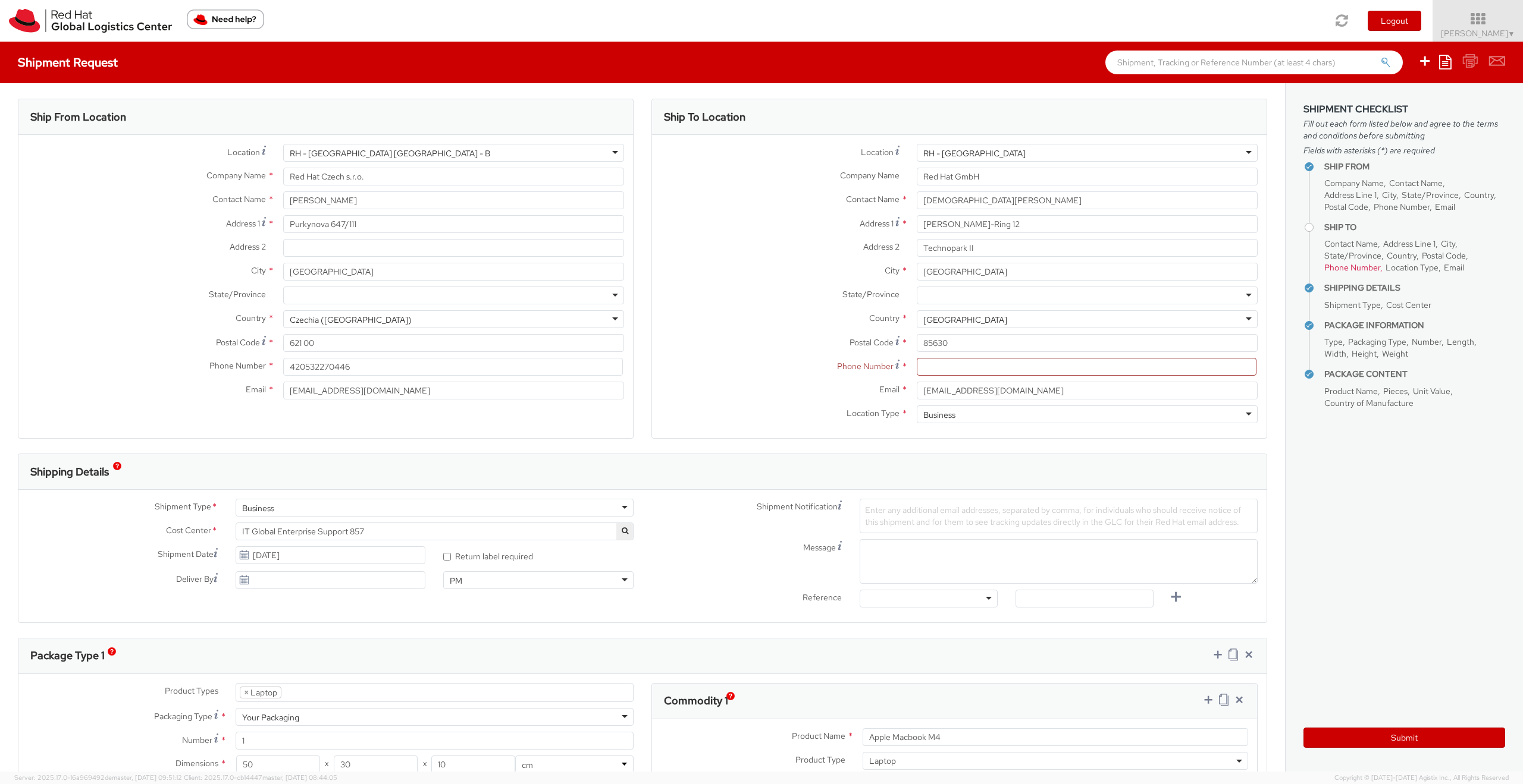
scroll to position [0, 0]
